Goal: Transaction & Acquisition: Obtain resource

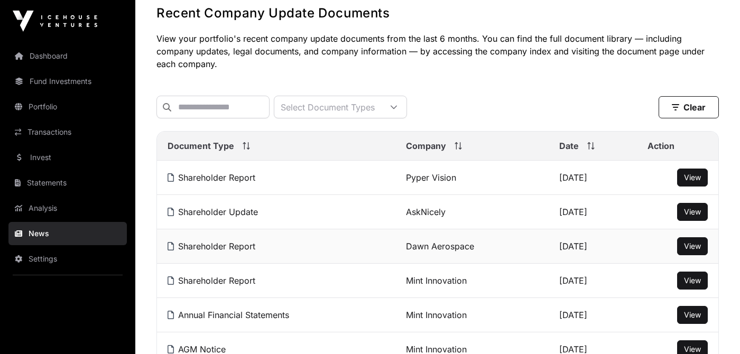
scroll to position [59, 0]
click at [397, 108] on icon at bounding box center [393, 107] width 7 height 7
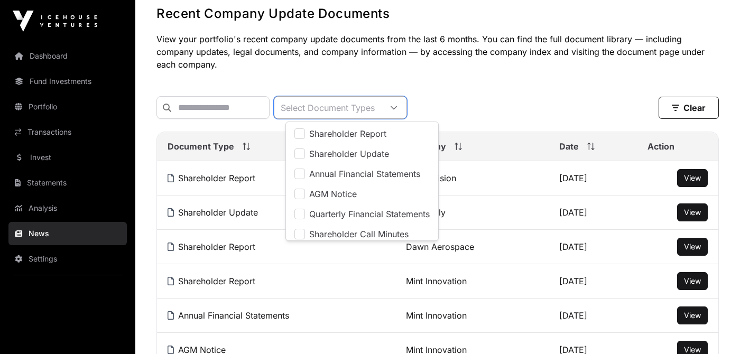
scroll to position [11, 7]
click at [355, 173] on span "Annual Financial Statements" at bounding box center [364, 174] width 111 height 8
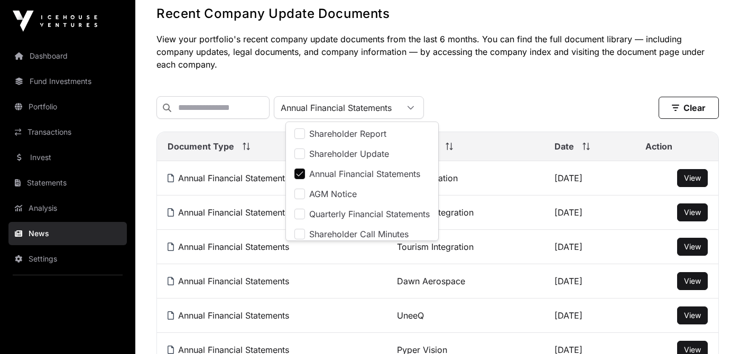
click at [493, 114] on div "Annual Financial Statements Clear" at bounding box center [437, 107] width 562 height 23
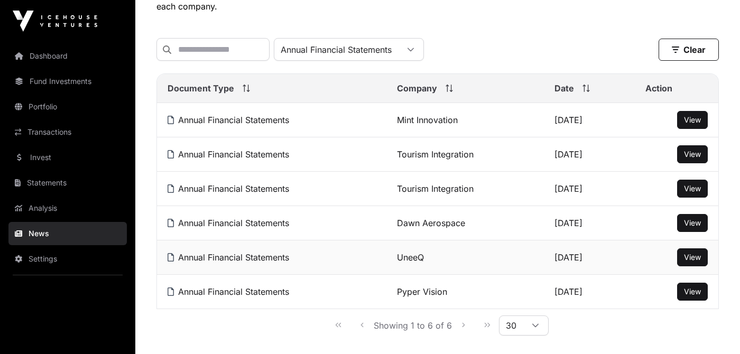
scroll to position [115, 0]
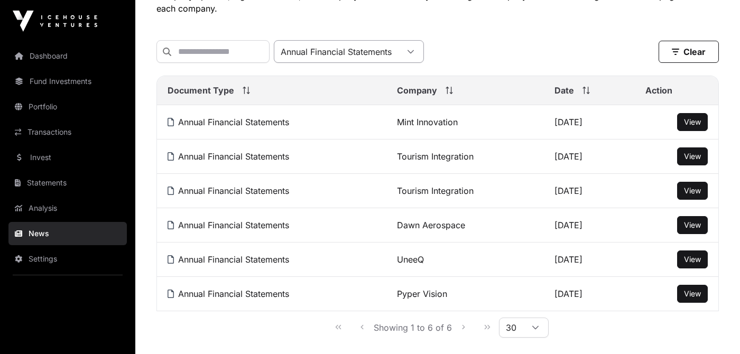
click at [414, 51] on icon at bounding box center [410, 51] width 7 height 7
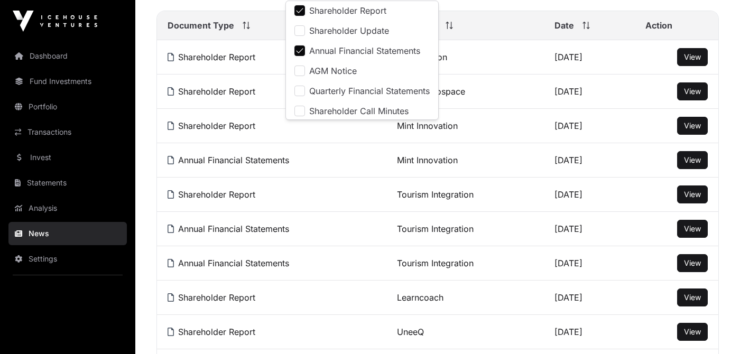
scroll to position [0, 0]
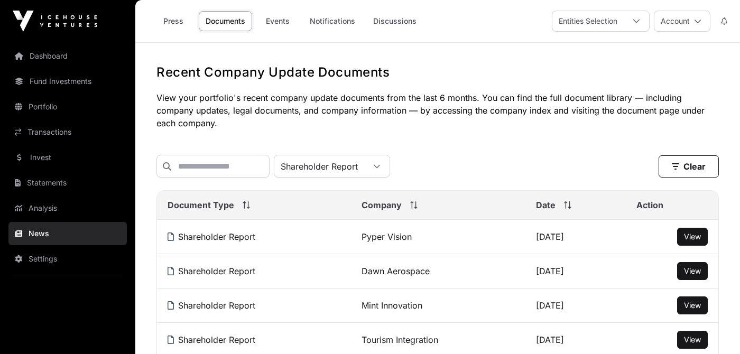
scroll to position [1, 0]
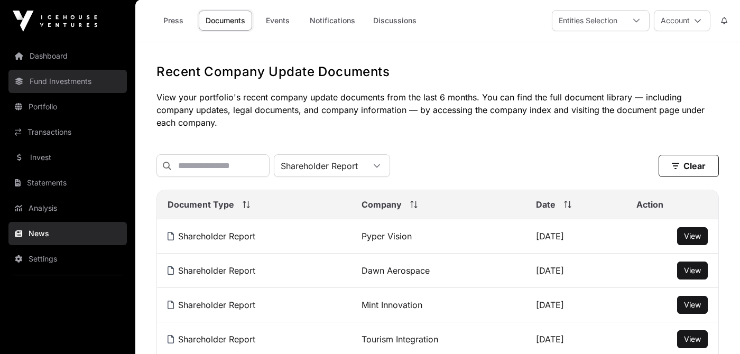
click at [57, 79] on link "Fund Investments" at bounding box center [67, 81] width 118 height 23
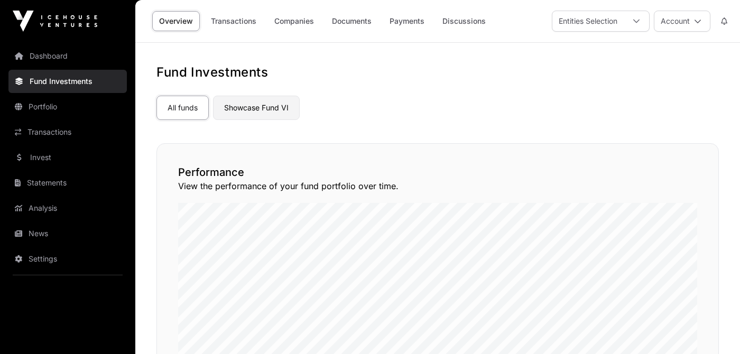
click at [256, 106] on link "Showcase Fund VI" at bounding box center [256, 108] width 87 height 24
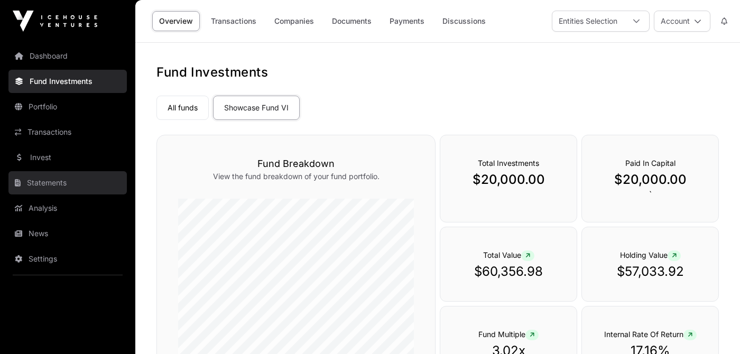
click at [48, 181] on link "Statements" at bounding box center [67, 182] width 118 height 23
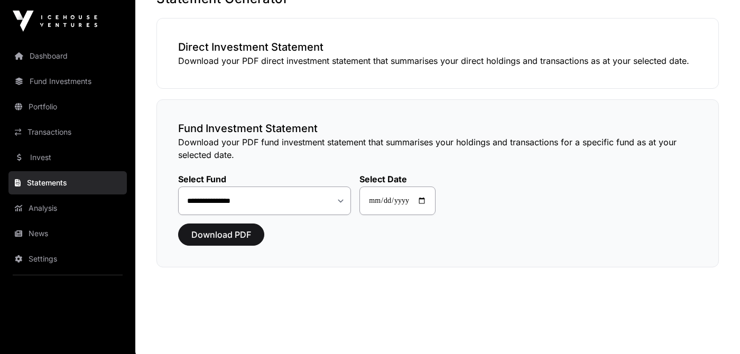
scroll to position [76, 0]
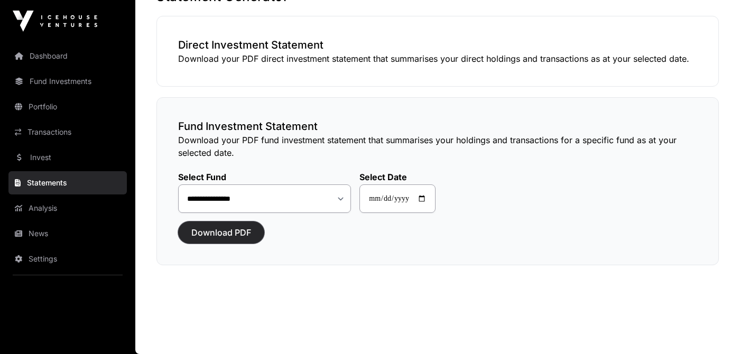
click at [214, 231] on span "Download PDF" at bounding box center [221, 232] width 60 height 13
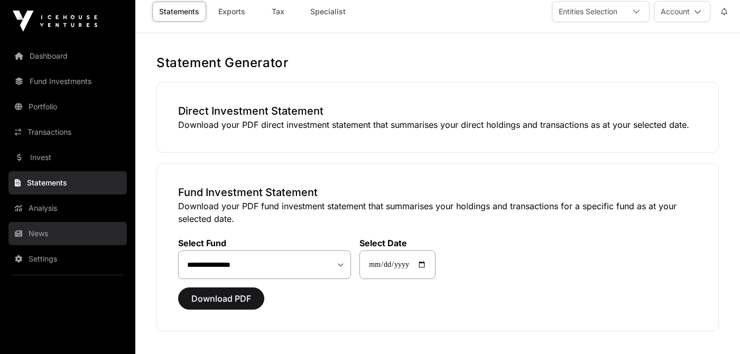
scroll to position [0, 0]
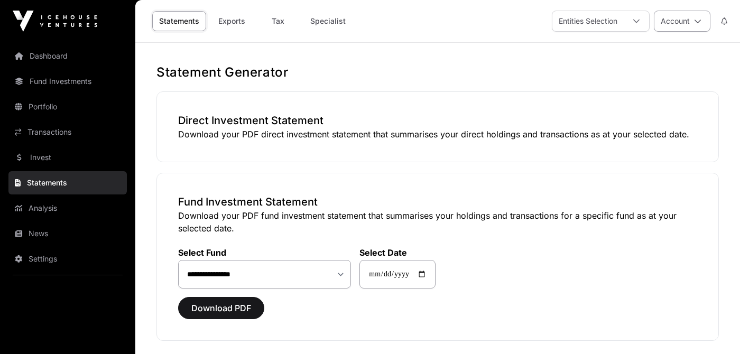
click at [685, 20] on button "Account" at bounding box center [681, 21] width 57 height 21
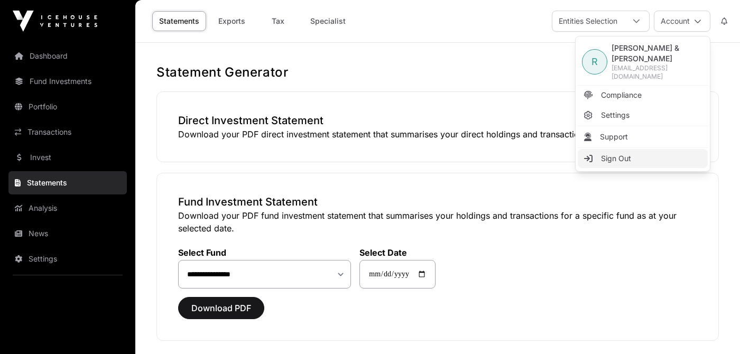
click at [609, 153] on span "Sign Out" at bounding box center [616, 158] width 30 height 11
